Goal: Download file/media

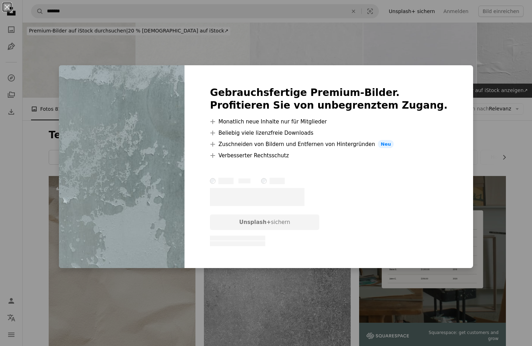
scroll to position [3740, 0]
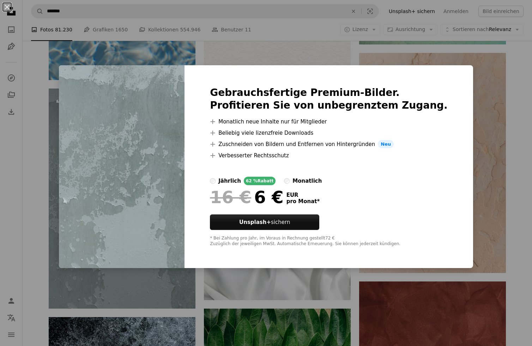
click at [72, 117] on div "An X shape Gebrauchsfertige Premium-Bilder. Profitieren Sie von unbegrenztem Zu…" at bounding box center [266, 173] width 532 height 346
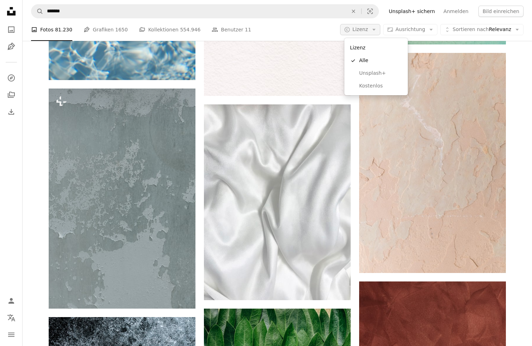
click at [365, 26] on span "Lizenz" at bounding box center [360, 29] width 16 height 6
click at [359, 83] on span "Kostenlos" at bounding box center [380, 85] width 43 height 7
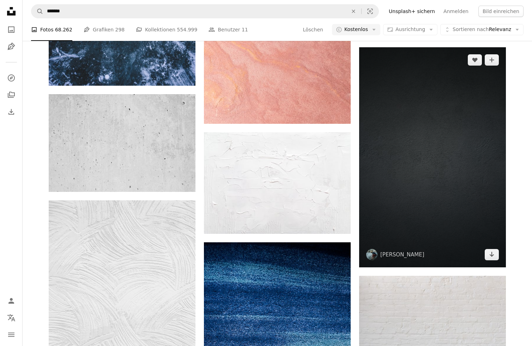
scroll to position [982, 0]
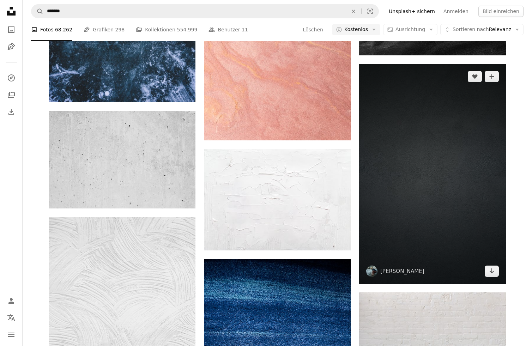
click at [410, 186] on img at bounding box center [432, 174] width 147 height 220
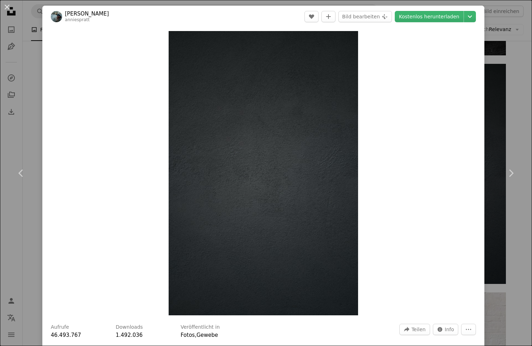
click at [27, 110] on div "An X shape Chevron left Chevron right [PERSON_NAME] anniespratt A heart A plus …" at bounding box center [266, 173] width 532 height 346
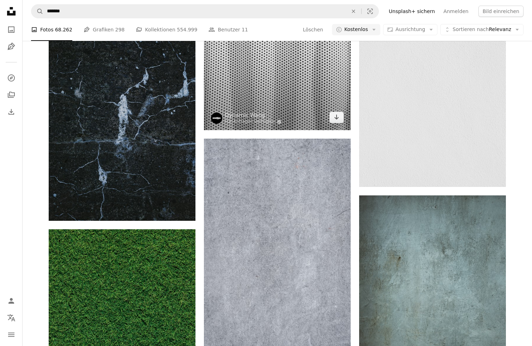
scroll to position [6342, 0]
